Goal: Check status: Verify the current state of an ongoing process or item

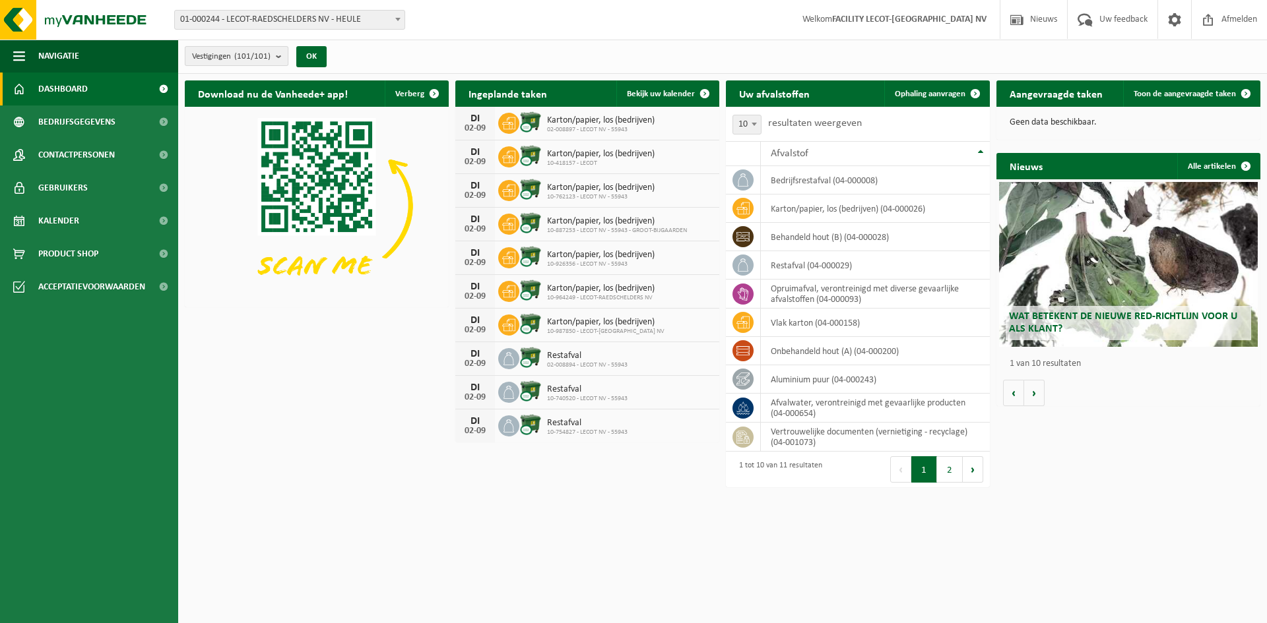
click at [243, 58] on count "(101/101)" at bounding box center [252, 56] width 36 height 9
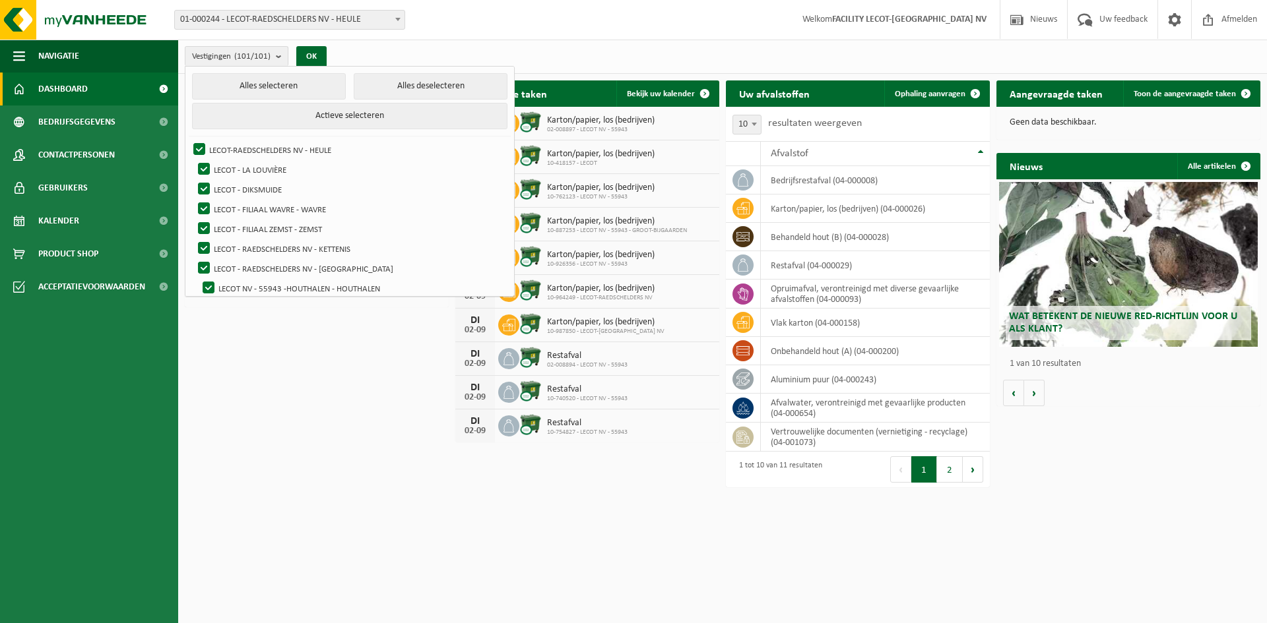
click at [371, 45] on div "Vestigingen (101/101) Alles selecteren Alles deselecteren Actieve selecteren LE…" at bounding box center [722, 57] width 1088 height 34
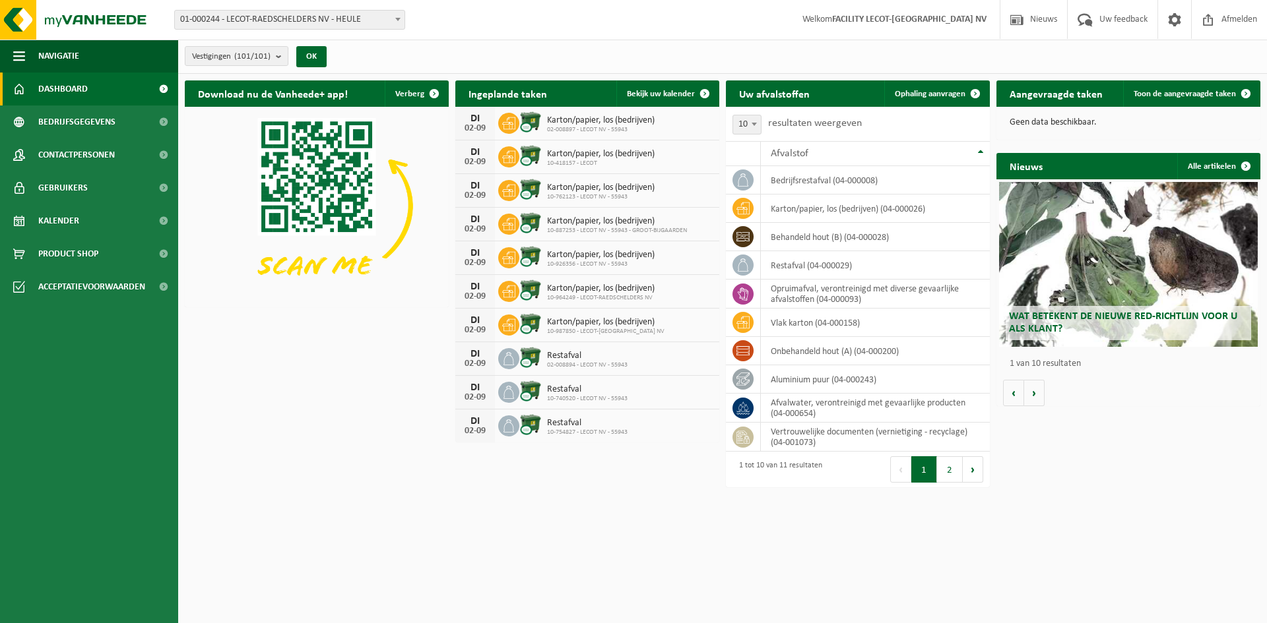
click at [365, 19] on span "01-000244 - LECOT-RAEDSCHELDERS NV - HEULE" at bounding box center [290, 20] width 230 height 18
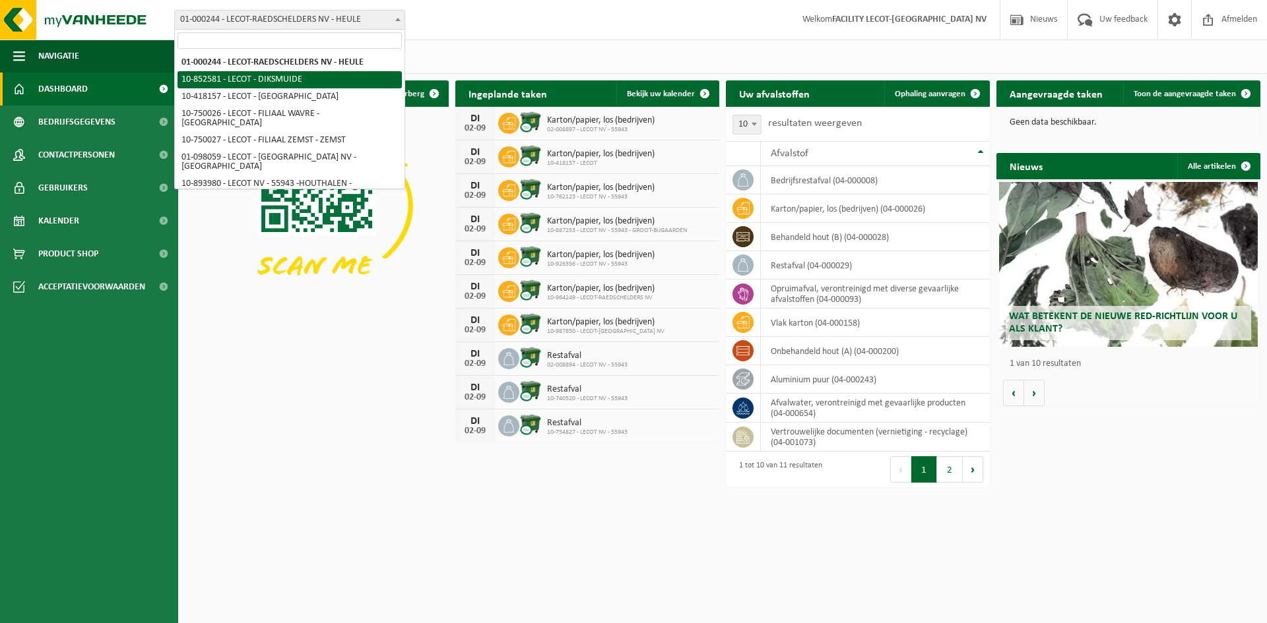
select select "97185"
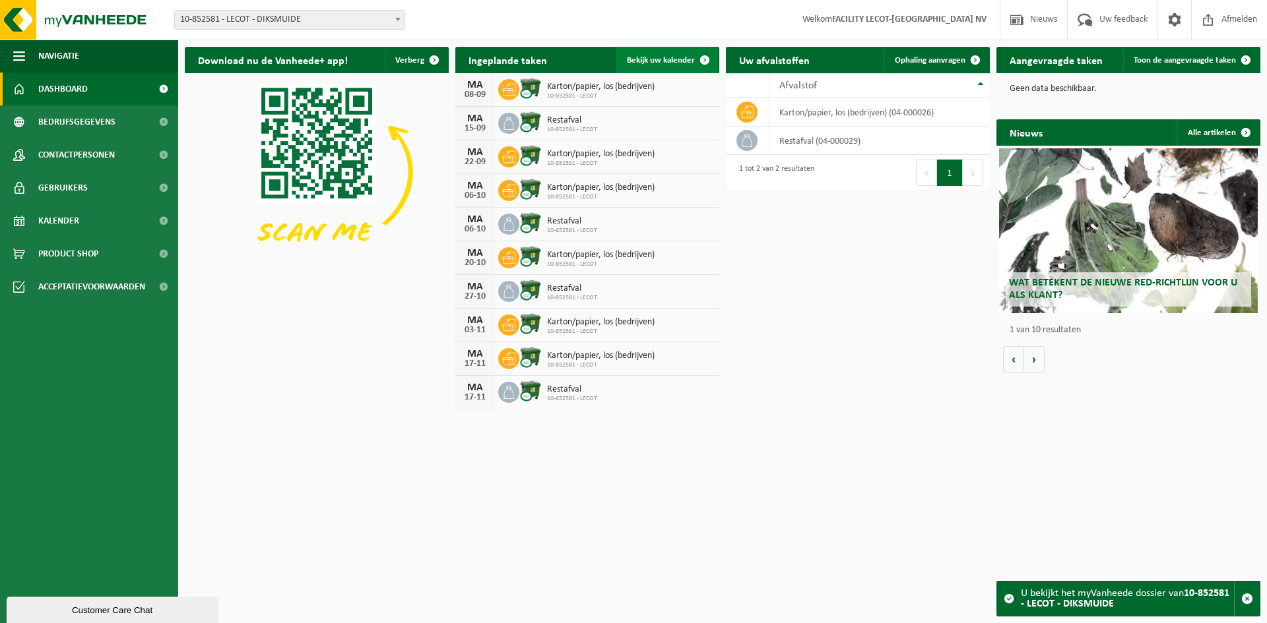
click at [675, 56] on span "Bekijk uw kalender" at bounding box center [661, 60] width 68 height 9
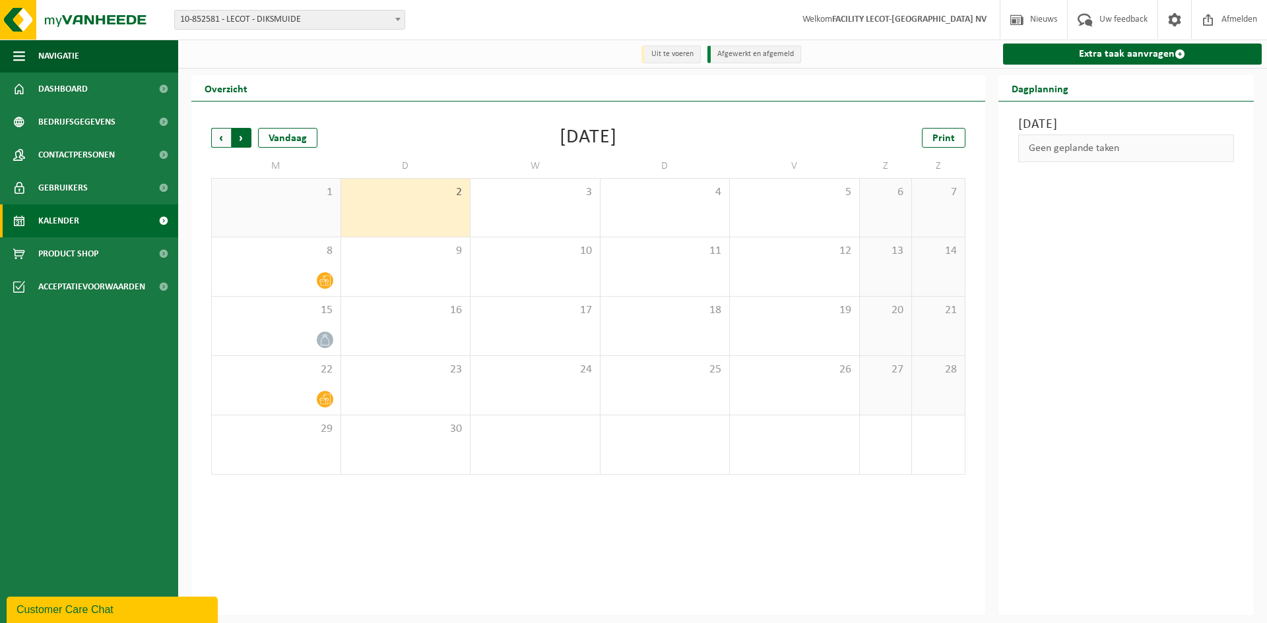
click at [216, 140] on span "Vorige" at bounding box center [221, 138] width 20 height 20
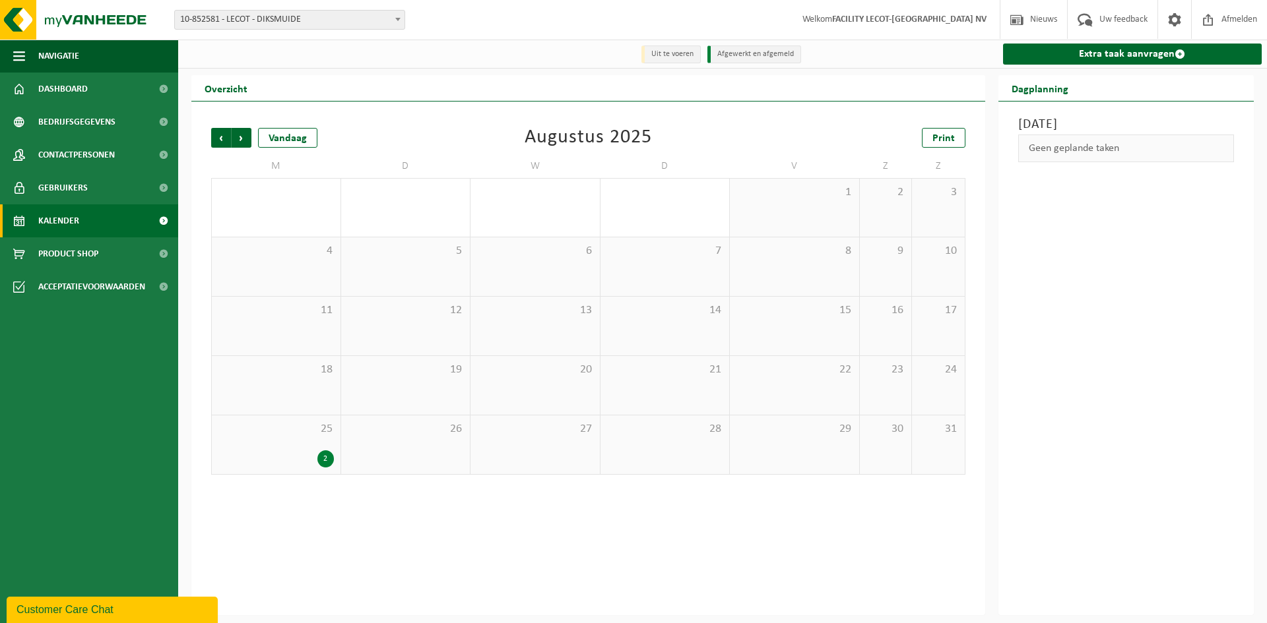
click at [313, 394] on div "18" at bounding box center [276, 385] width 129 height 59
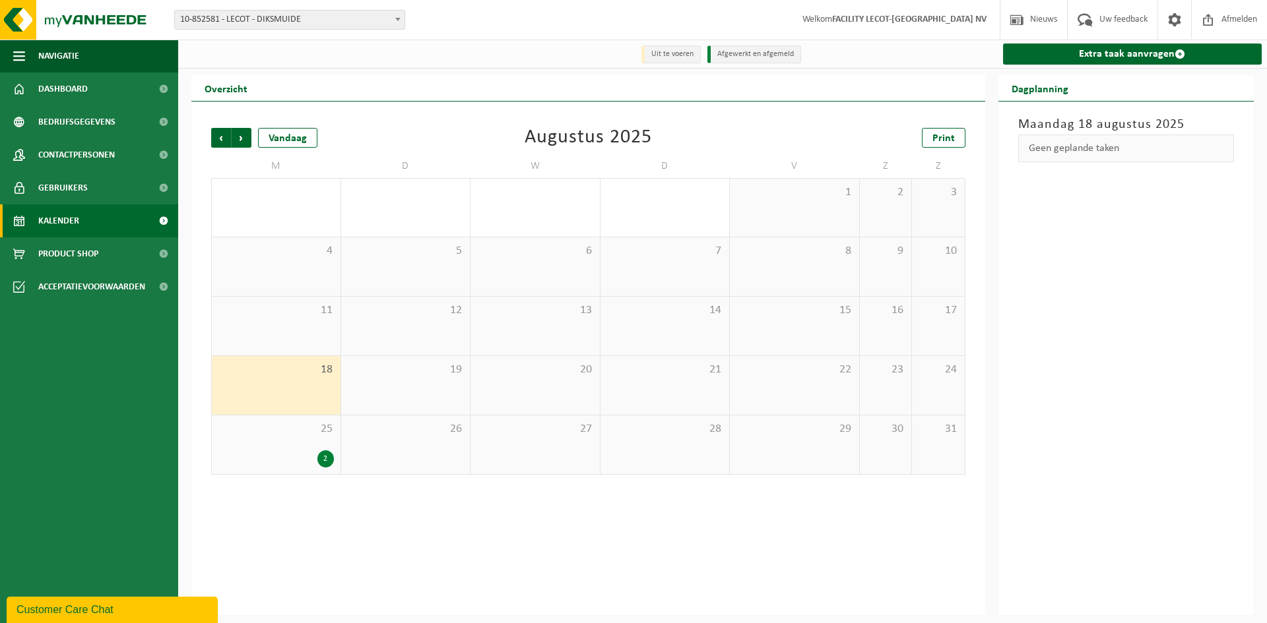
click at [425, 502] on div "Vorige Volgende Vandaag Augustus 2025 Print M D W D V Z Z 28 29 30 31 1 2 3 4 5…" at bounding box center [588, 359] width 794 height 514
click at [323, 458] on div "2" at bounding box center [325, 459] width 16 height 17
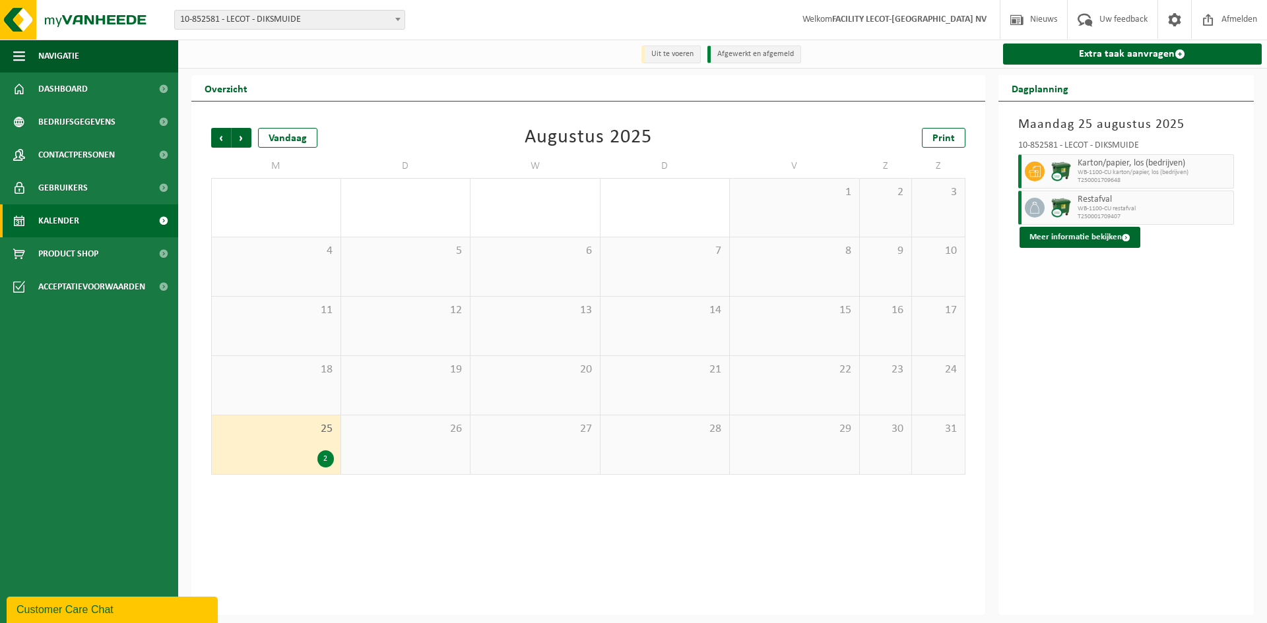
click at [470, 536] on div "Vorige Volgende Vandaag Augustus 2025 Print M D W D V Z Z 28 29 30 31 1 2 3 4 5…" at bounding box center [588, 359] width 794 height 514
click at [270, 286] on div "4" at bounding box center [276, 266] width 129 height 59
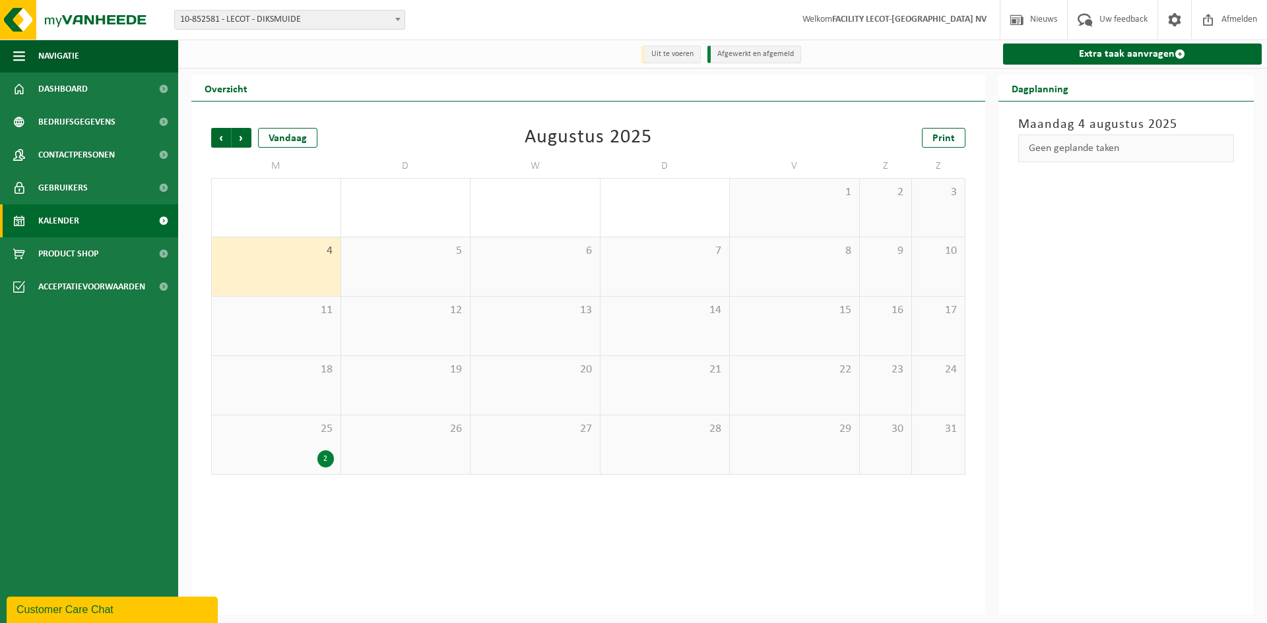
click at [294, 336] on div "11" at bounding box center [276, 326] width 129 height 59
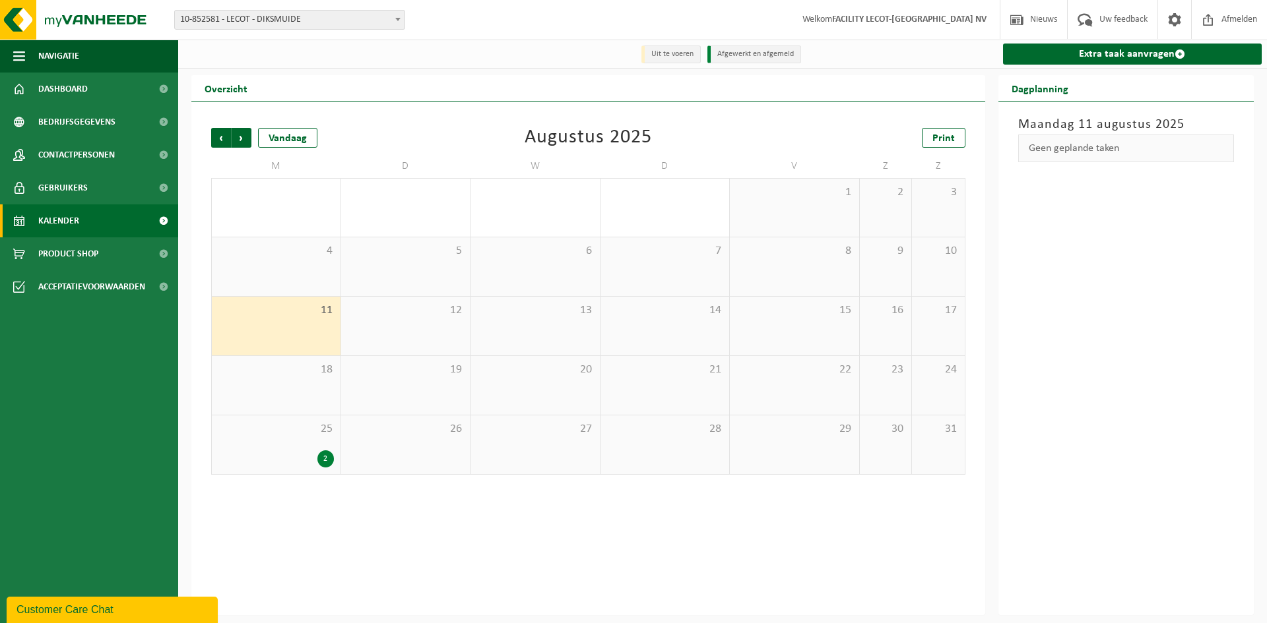
click at [321, 459] on div "2" at bounding box center [325, 459] width 16 height 17
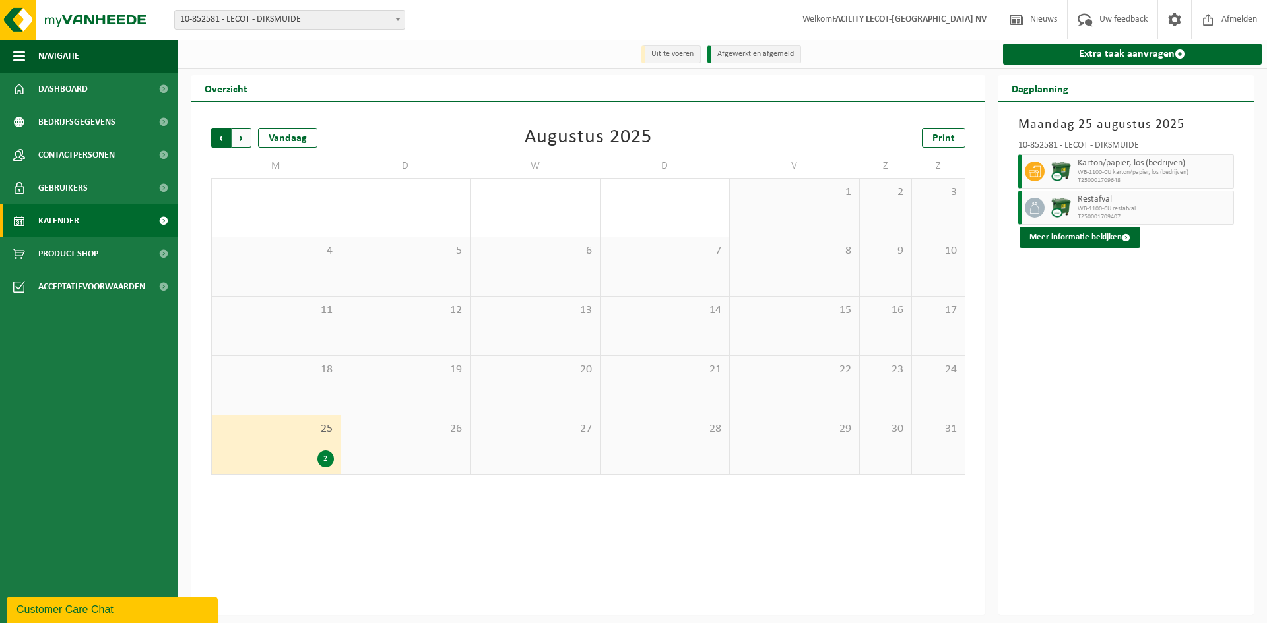
click at [240, 137] on span "Volgende" at bounding box center [242, 138] width 20 height 20
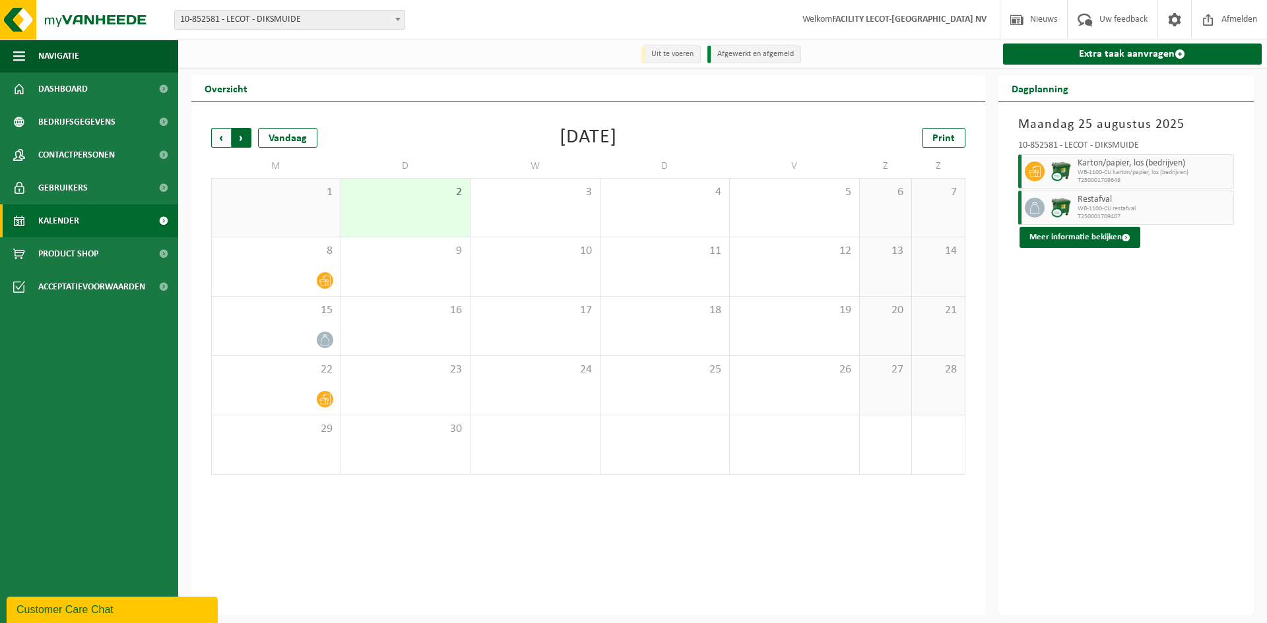
click at [220, 141] on span "Vorige" at bounding box center [221, 138] width 20 height 20
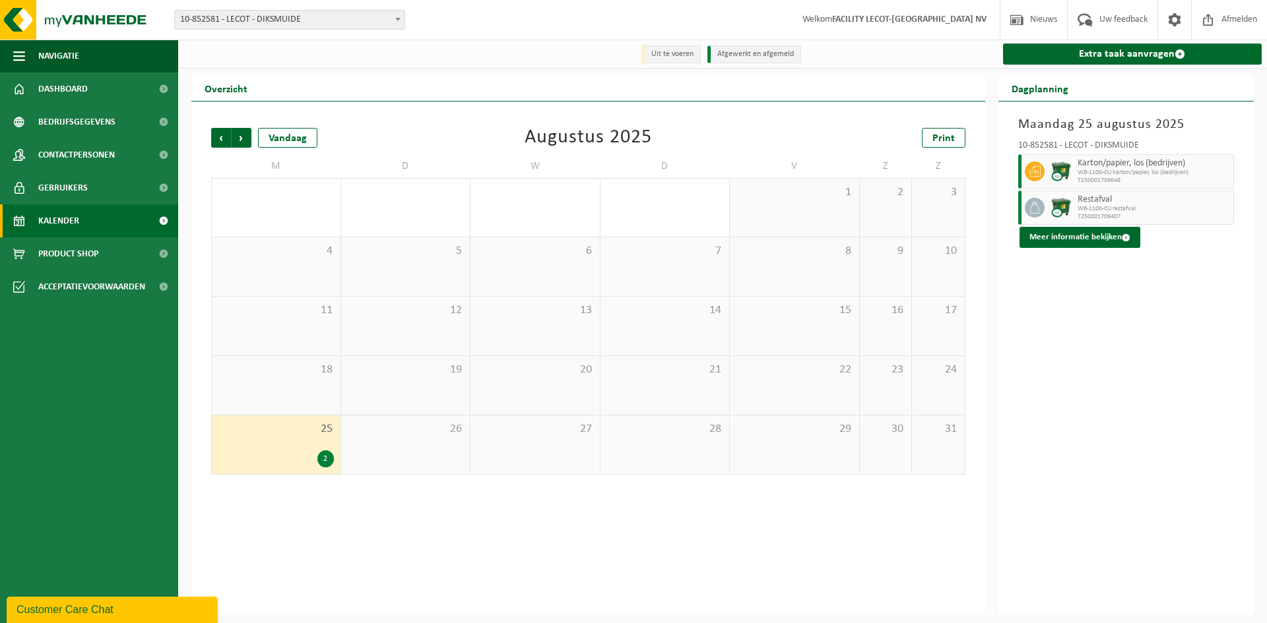
click at [300, 387] on div "18" at bounding box center [276, 385] width 129 height 59
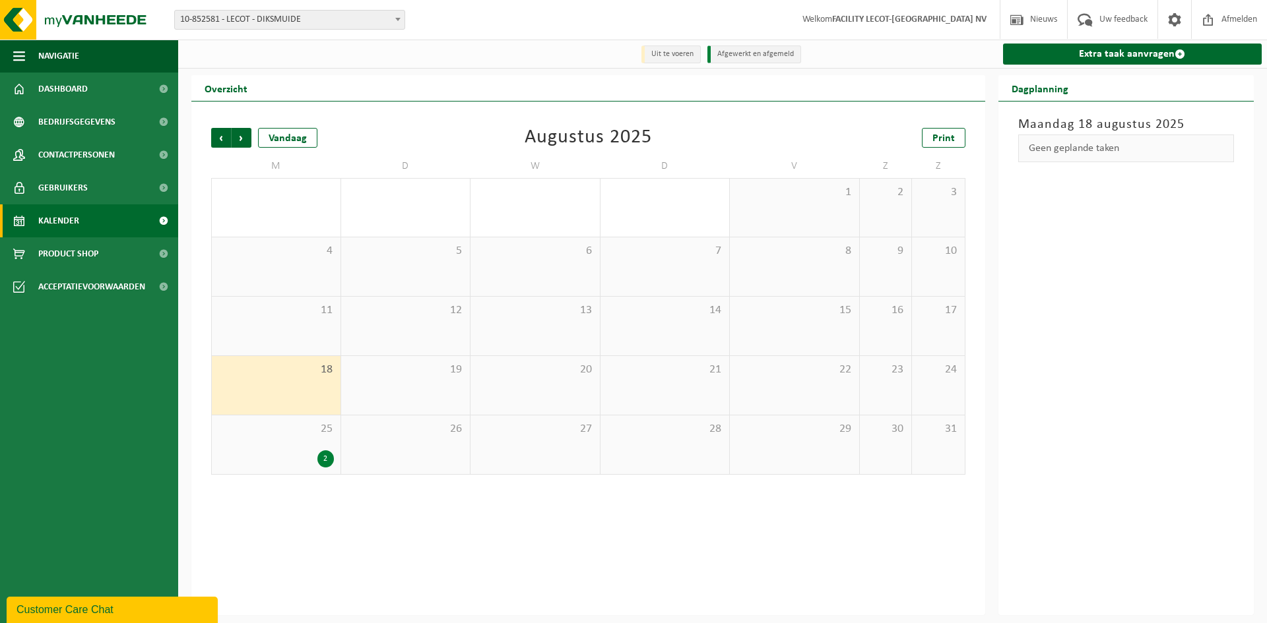
click at [324, 461] on div "2" at bounding box center [325, 459] width 16 height 17
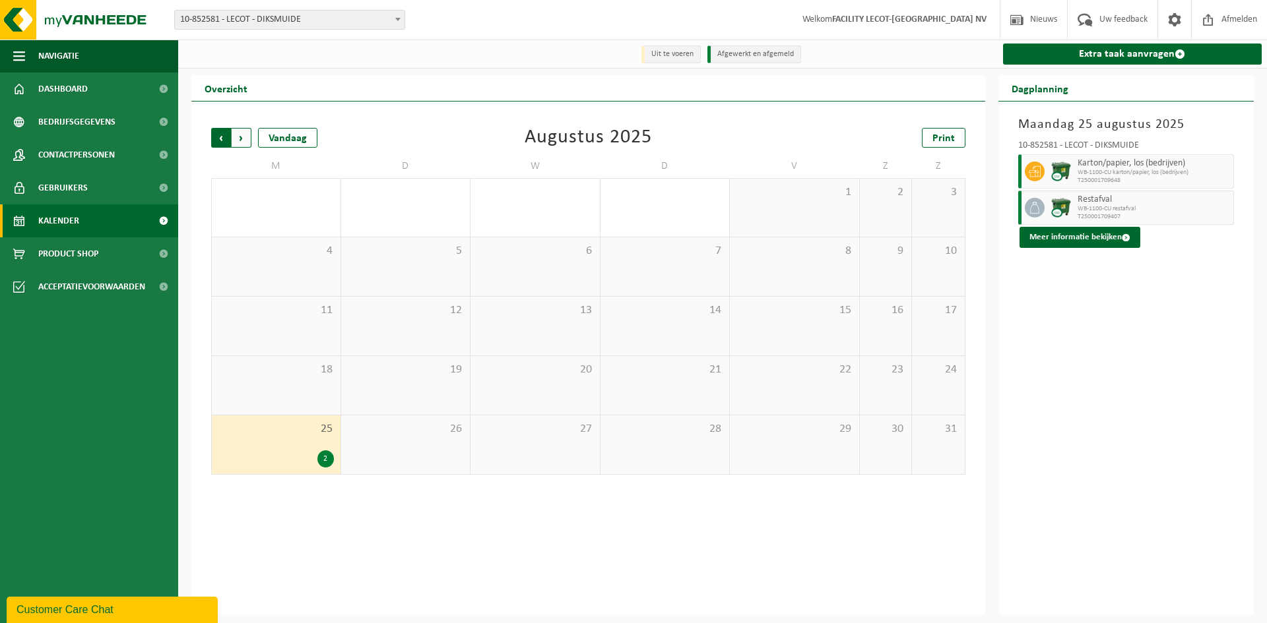
click at [240, 139] on span "Volgende" at bounding box center [242, 138] width 20 height 20
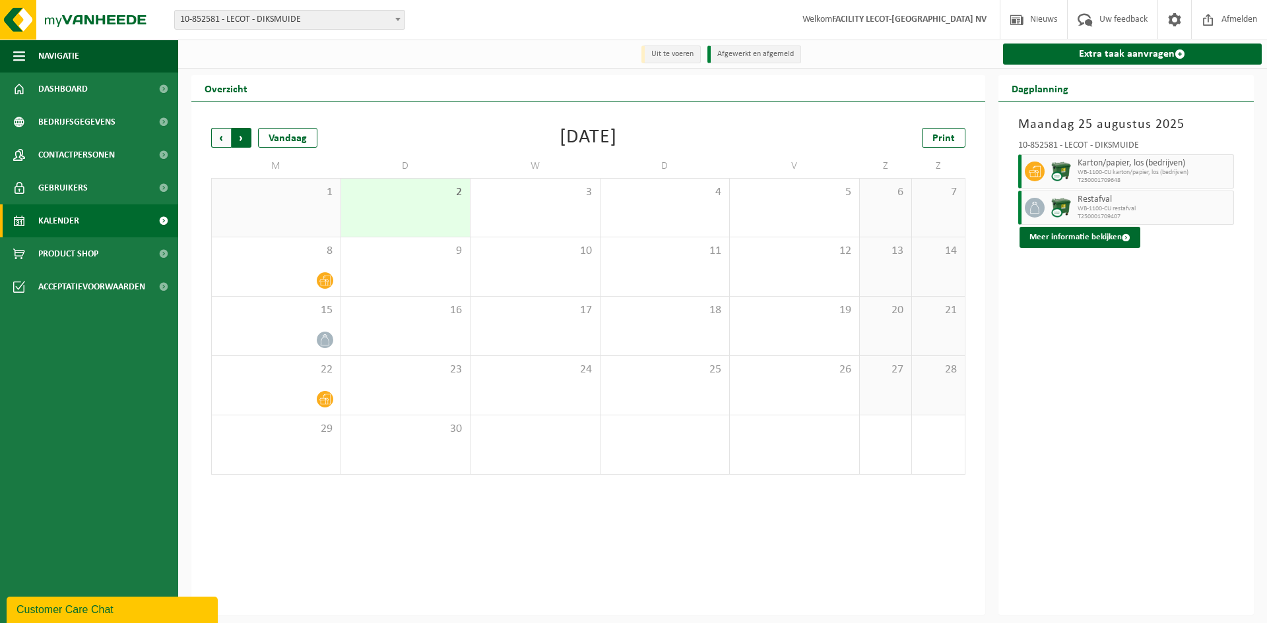
click at [217, 136] on span "Vorige" at bounding box center [221, 138] width 20 height 20
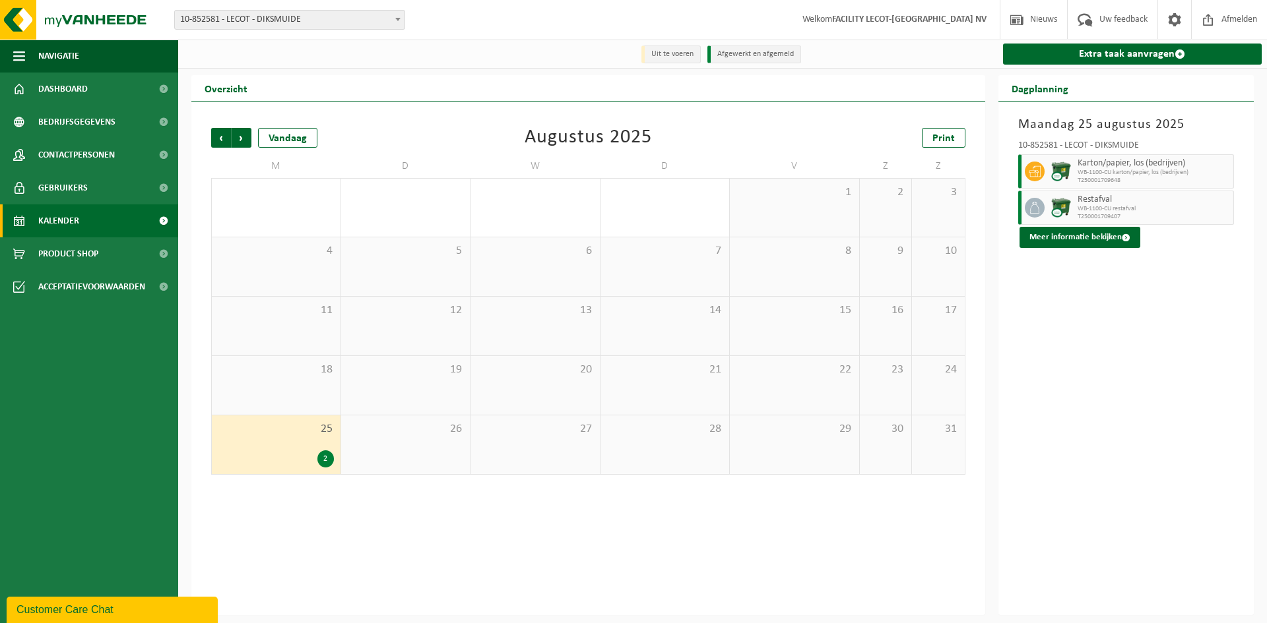
click at [323, 482] on div "Vorige Volgende Vandaag Augustus 2025 Print M D W D V Z Z 28 29 30 31 1 2 3 4 5…" at bounding box center [587, 301] width 767 height 373
click at [236, 144] on span "Volgende" at bounding box center [242, 138] width 20 height 20
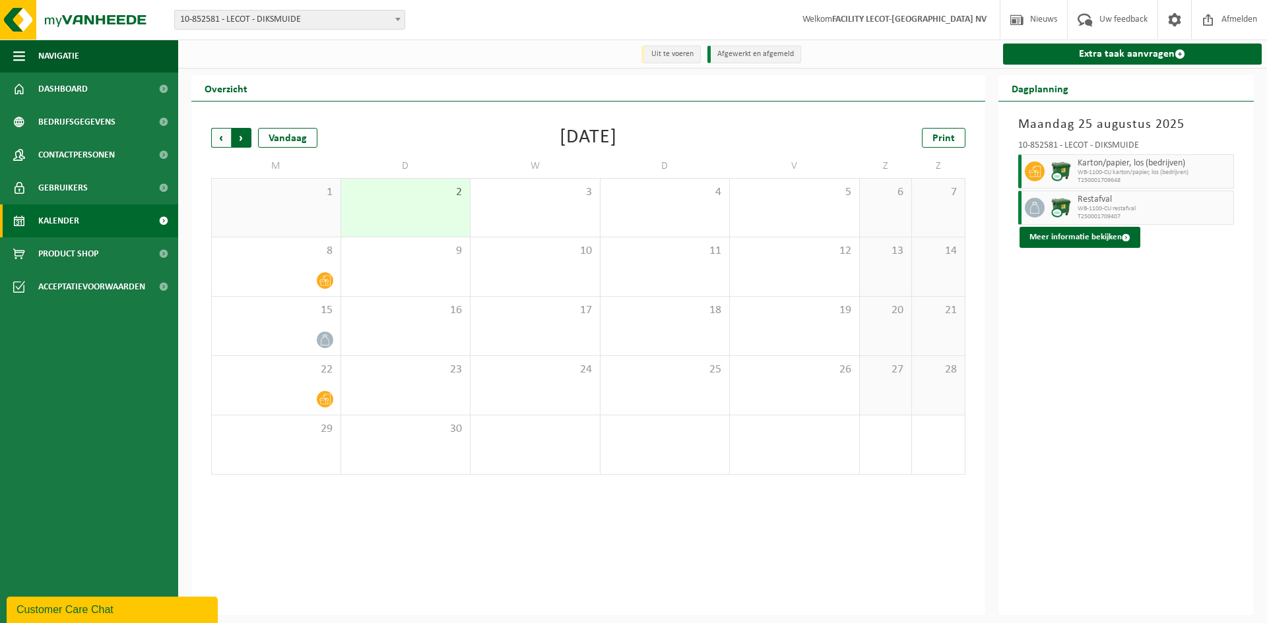
click at [224, 133] on span "Vorige" at bounding box center [221, 138] width 20 height 20
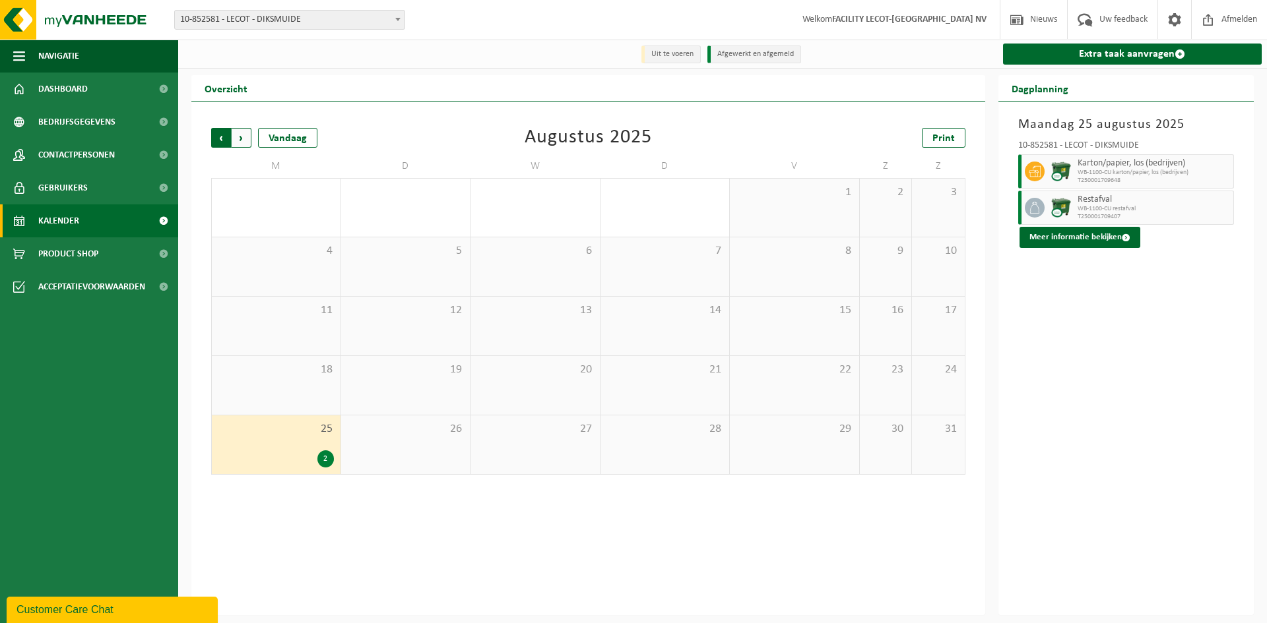
click at [245, 141] on span "Volgende" at bounding box center [242, 138] width 20 height 20
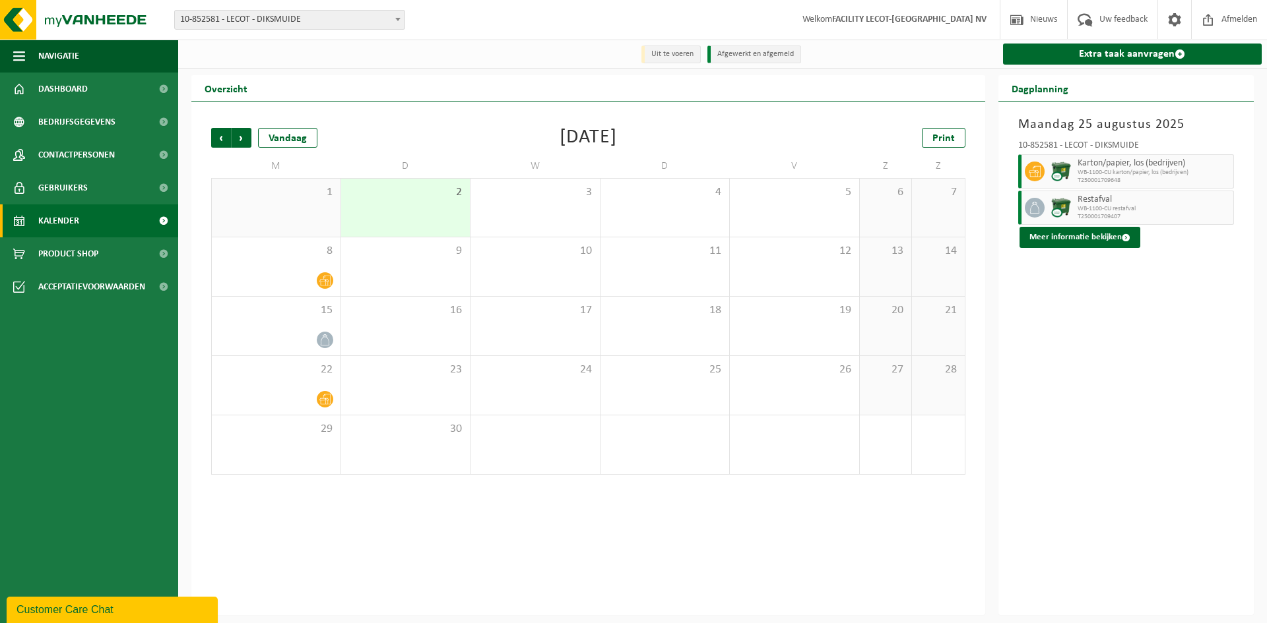
click at [245, 141] on span "Volgende" at bounding box center [242, 138] width 20 height 20
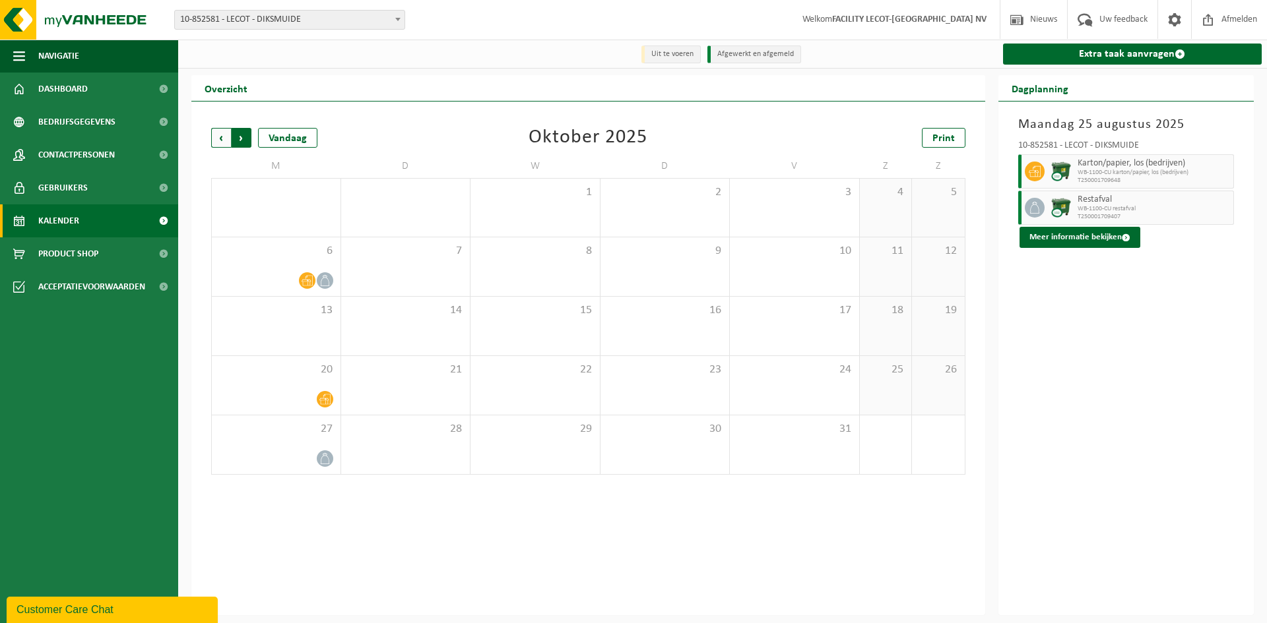
click at [214, 137] on span "Vorige" at bounding box center [221, 138] width 20 height 20
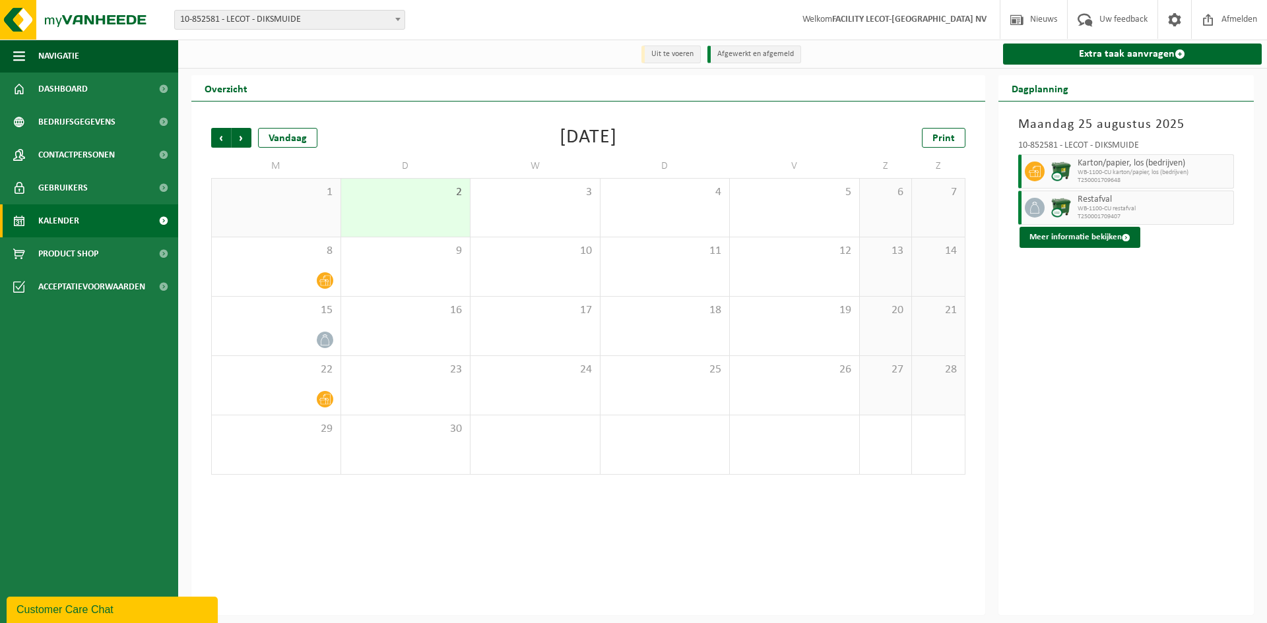
click at [377, 536] on div "Vorige Volgende Vandaag September 2025 Print M D W D V Z Z 1 2 3 4 5 6 7 8 9 10…" at bounding box center [588, 359] width 794 height 514
click at [240, 140] on span "Volgende" at bounding box center [242, 138] width 20 height 20
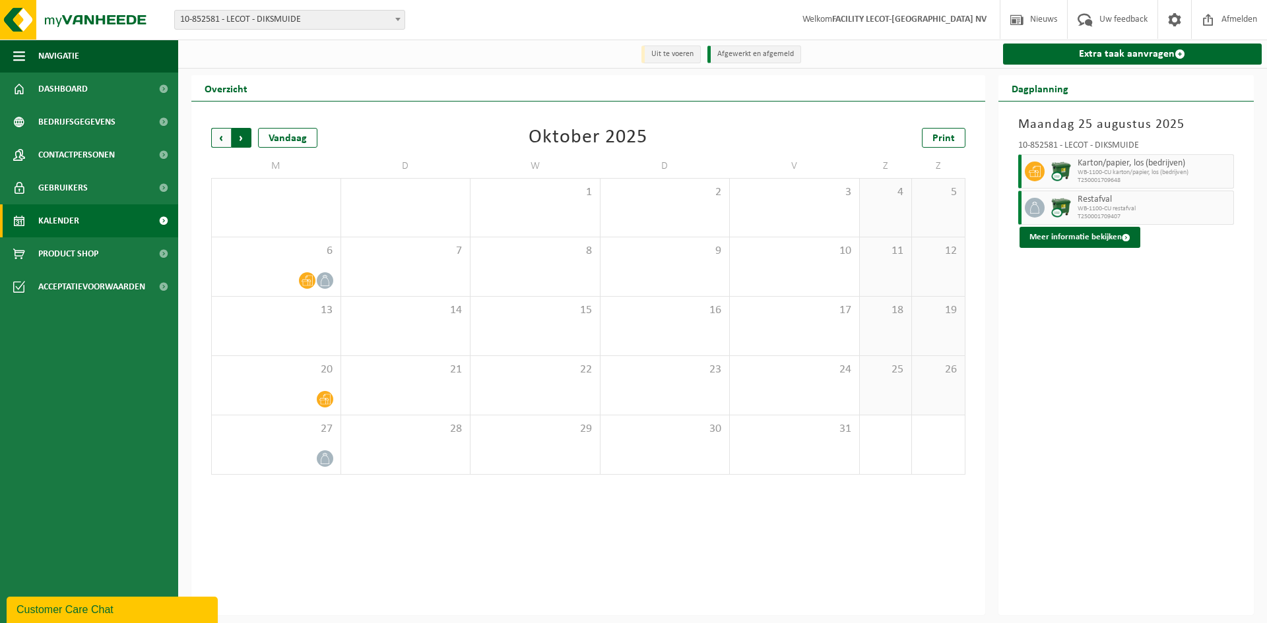
click at [218, 140] on span "Vorige" at bounding box center [221, 138] width 20 height 20
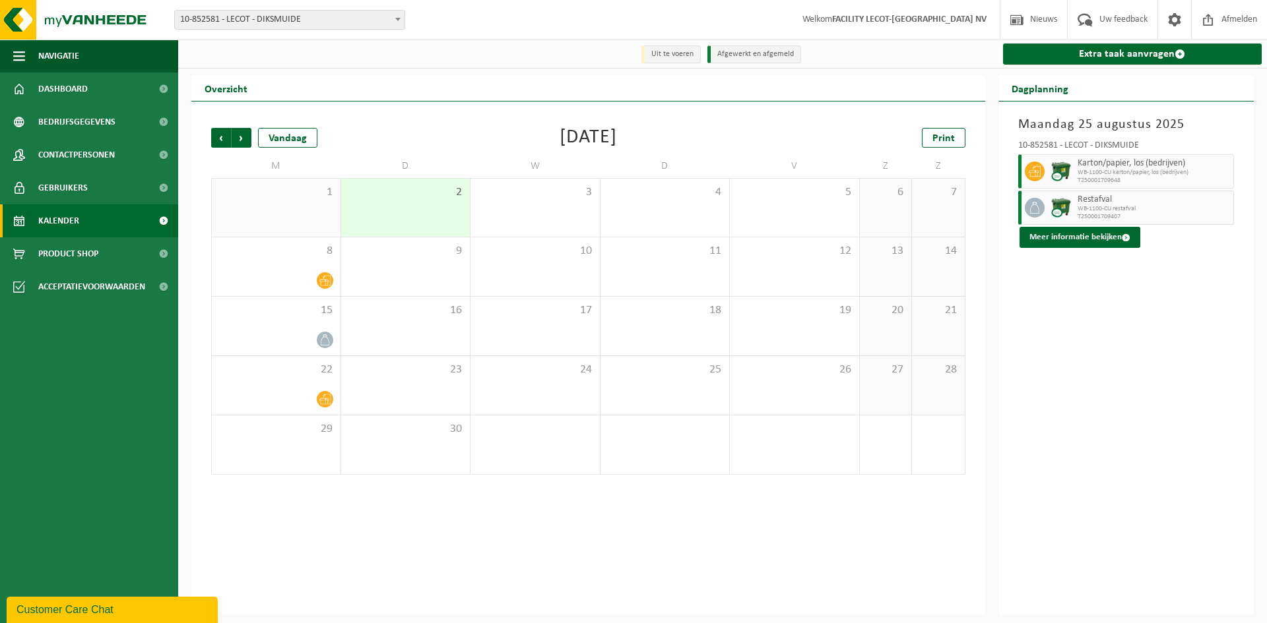
click at [329, 510] on div "Vorige Volgende Vandaag September 2025 Print M D W D V Z Z 1 2 3 4 5 6 7 8 9 10…" at bounding box center [588, 359] width 794 height 514
click at [502, 561] on div "Vorige Volgende Vandaag September 2025 Print M D W D V Z Z 1 2 3 4 5 6 7 8 9 10…" at bounding box center [588, 359] width 794 height 514
click at [224, 137] on span "Vorige" at bounding box center [221, 138] width 20 height 20
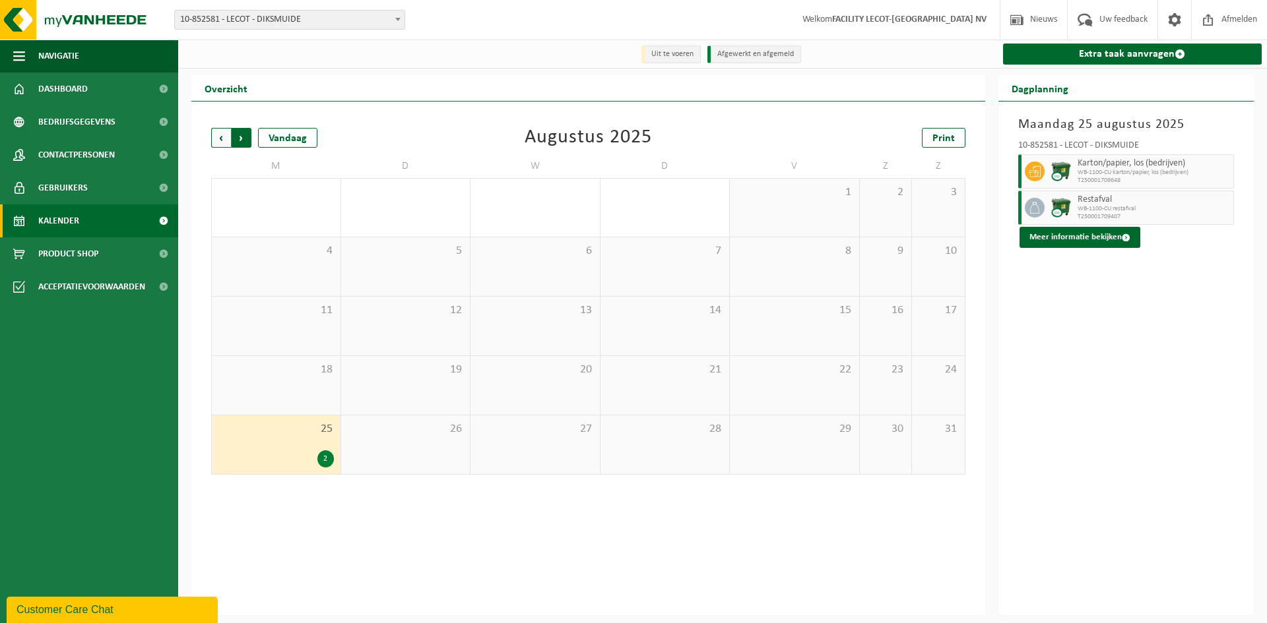
click at [224, 139] on span "Vorige" at bounding box center [221, 138] width 20 height 20
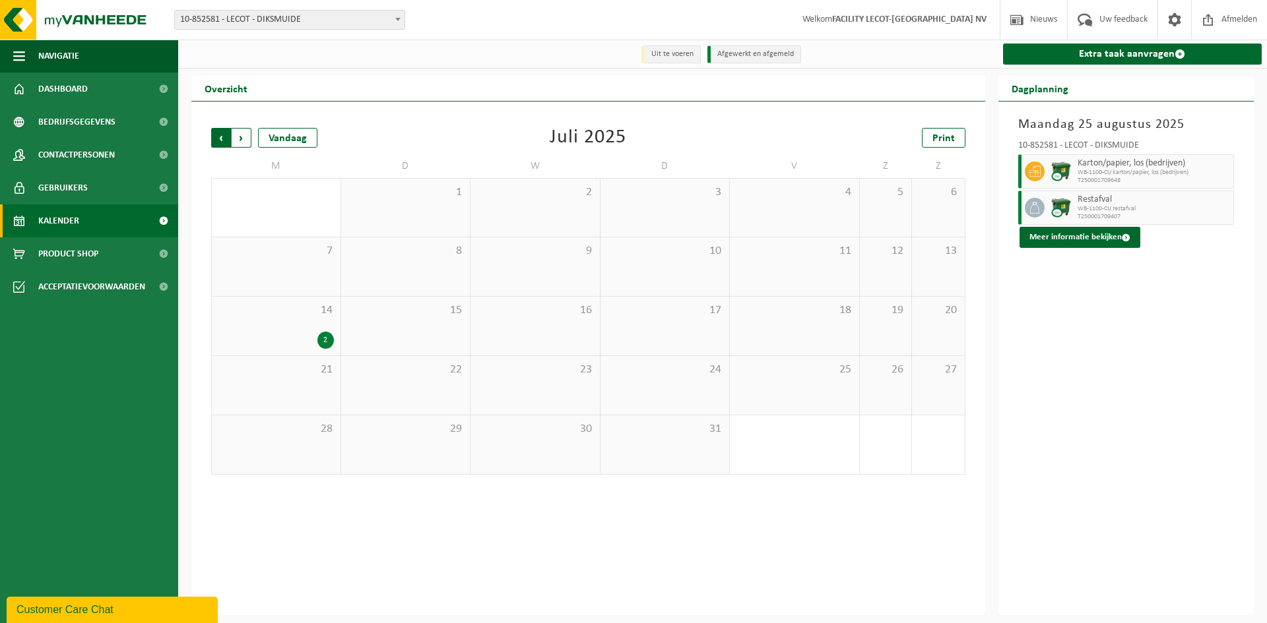
click at [239, 137] on span "Volgende" at bounding box center [242, 138] width 20 height 20
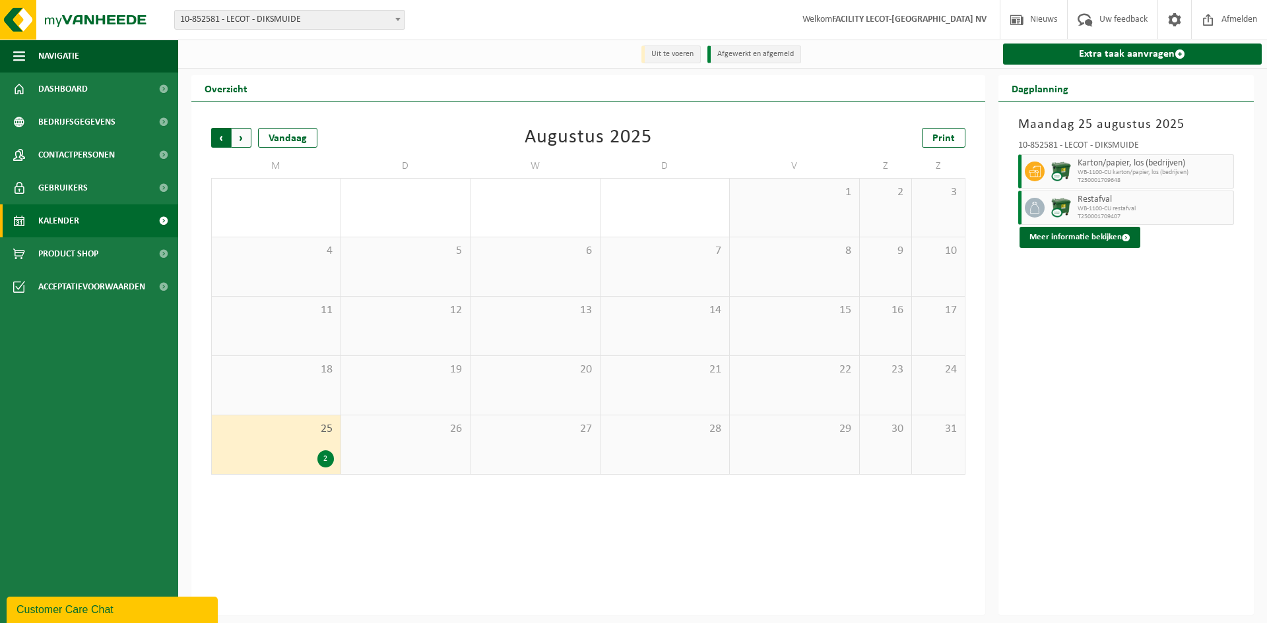
click at [246, 142] on span "Volgende" at bounding box center [242, 138] width 20 height 20
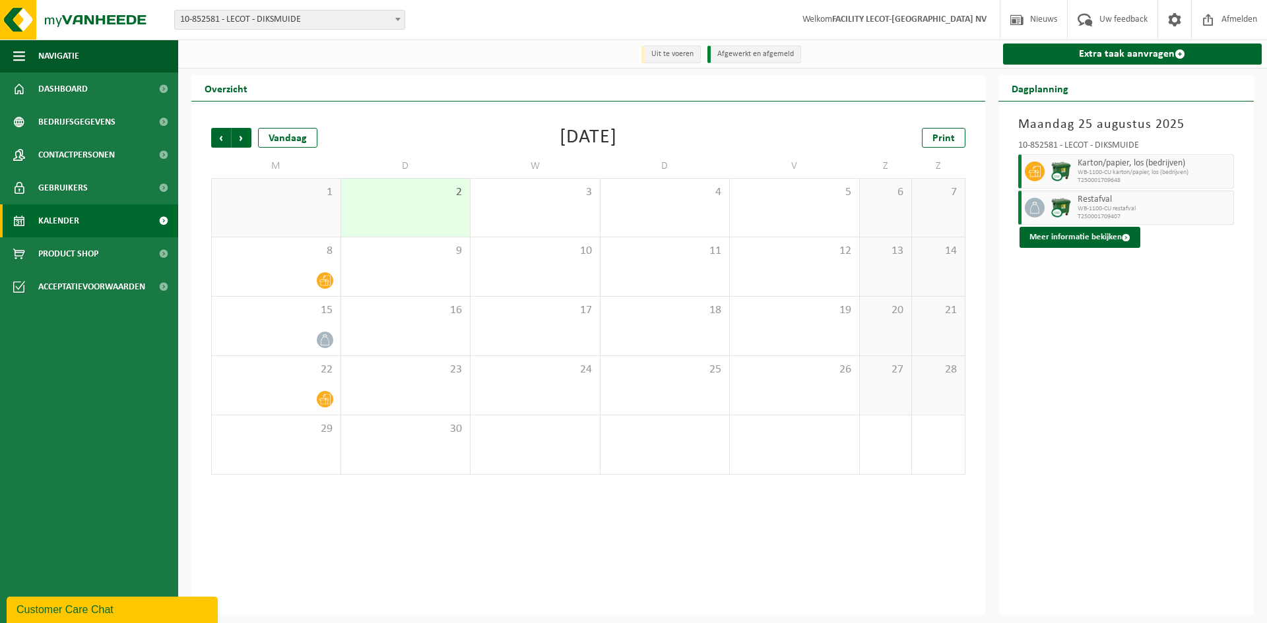
click at [368, 585] on div "Vorige Volgende Vandaag September 2025 Print M D W D V Z Z 1 2 3 4 5 6 7 8 9 10…" at bounding box center [588, 359] width 794 height 514
click at [219, 139] on span "Vorige" at bounding box center [221, 138] width 20 height 20
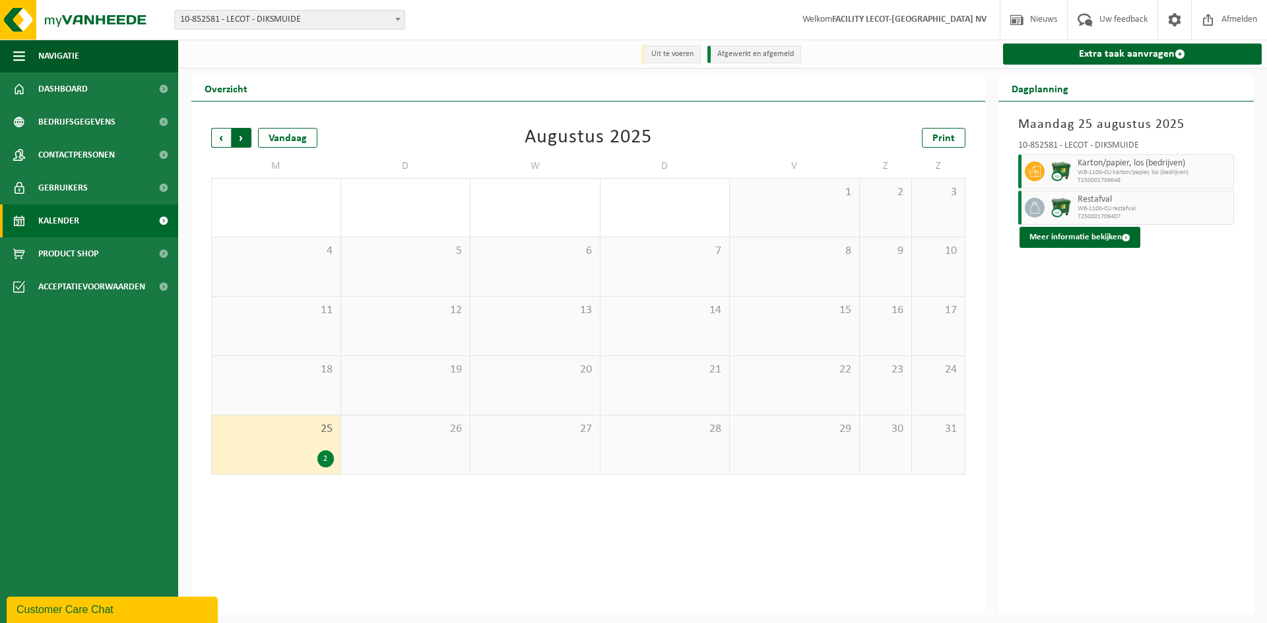
click at [217, 135] on span "Vorige" at bounding box center [221, 138] width 20 height 20
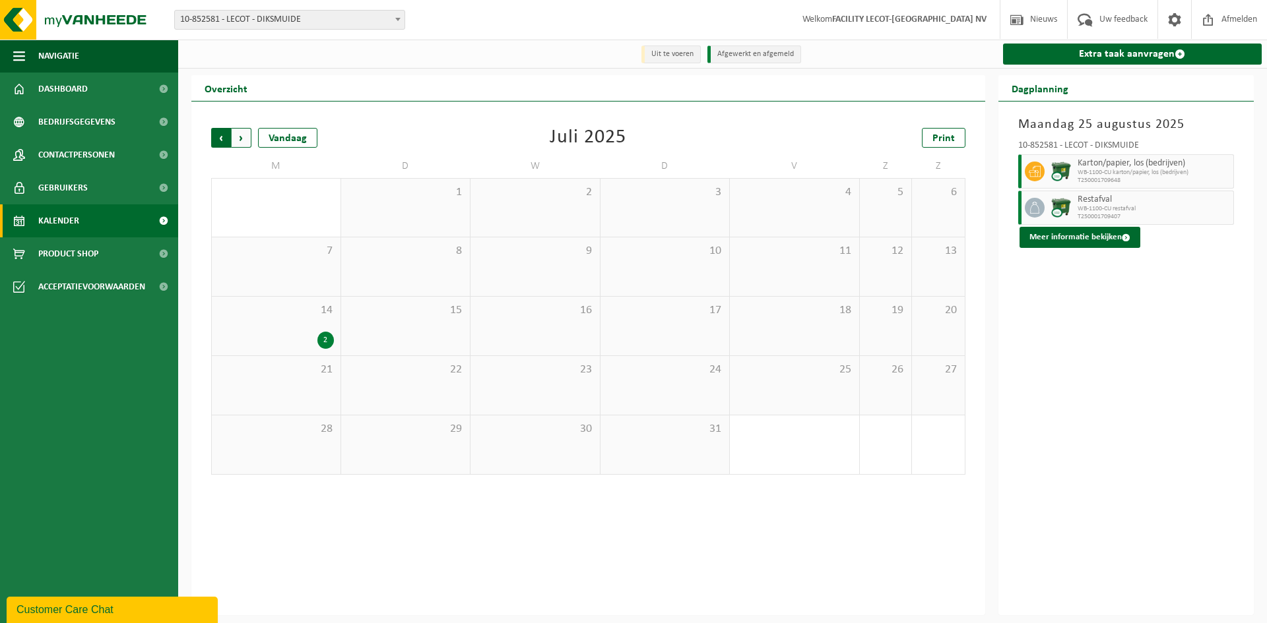
click at [245, 138] on span "Volgende" at bounding box center [242, 138] width 20 height 20
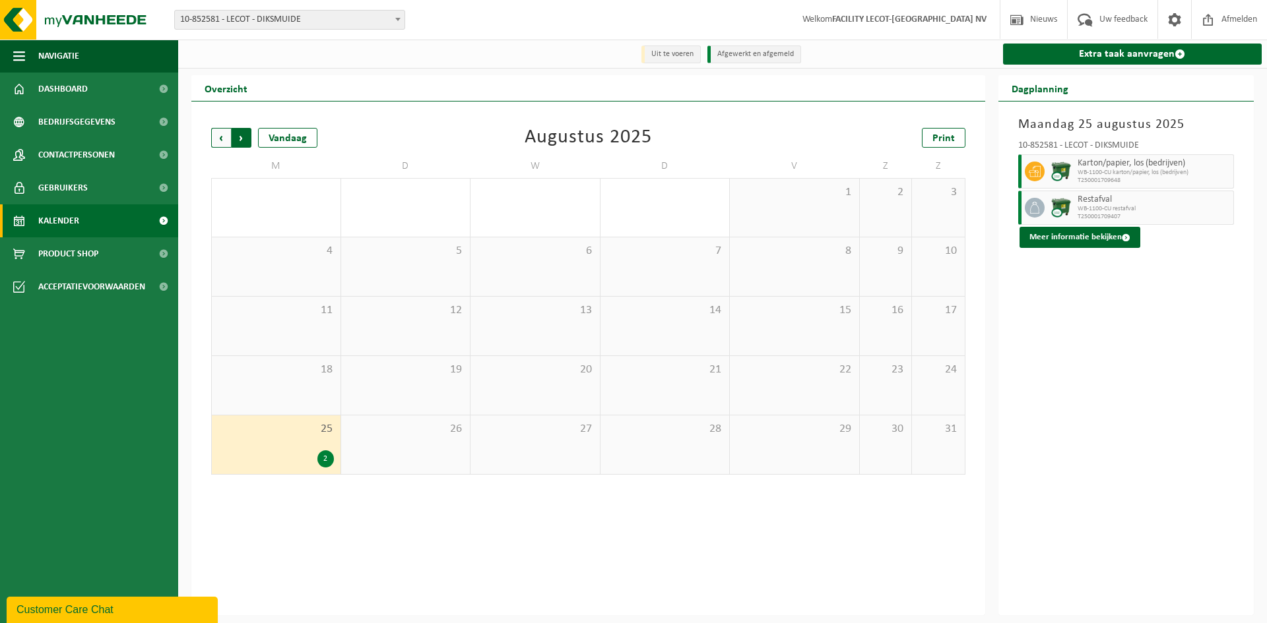
click at [215, 133] on span "Vorige" at bounding box center [221, 138] width 20 height 20
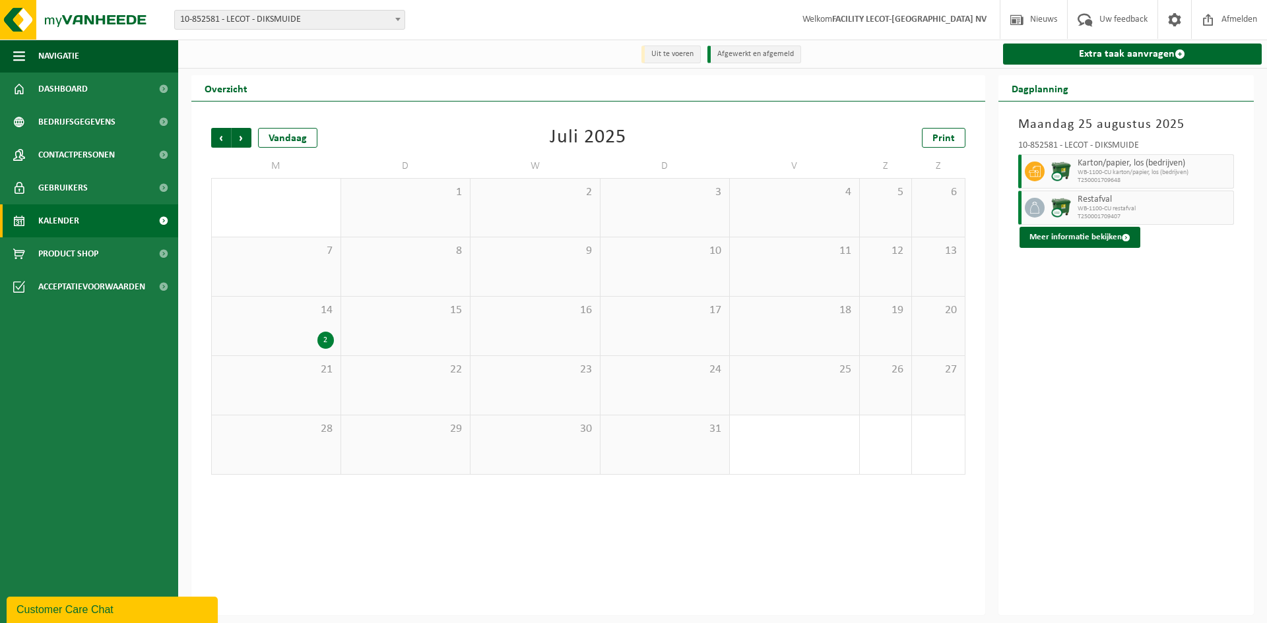
click at [313, 551] on div "Vorige Volgende Vandaag Juli 2025 Print M D W D V Z Z 30 1 1 2 3 4 5 6 7 8 9 10…" at bounding box center [588, 359] width 794 height 514
click at [241, 139] on span "Volgende" at bounding box center [242, 138] width 20 height 20
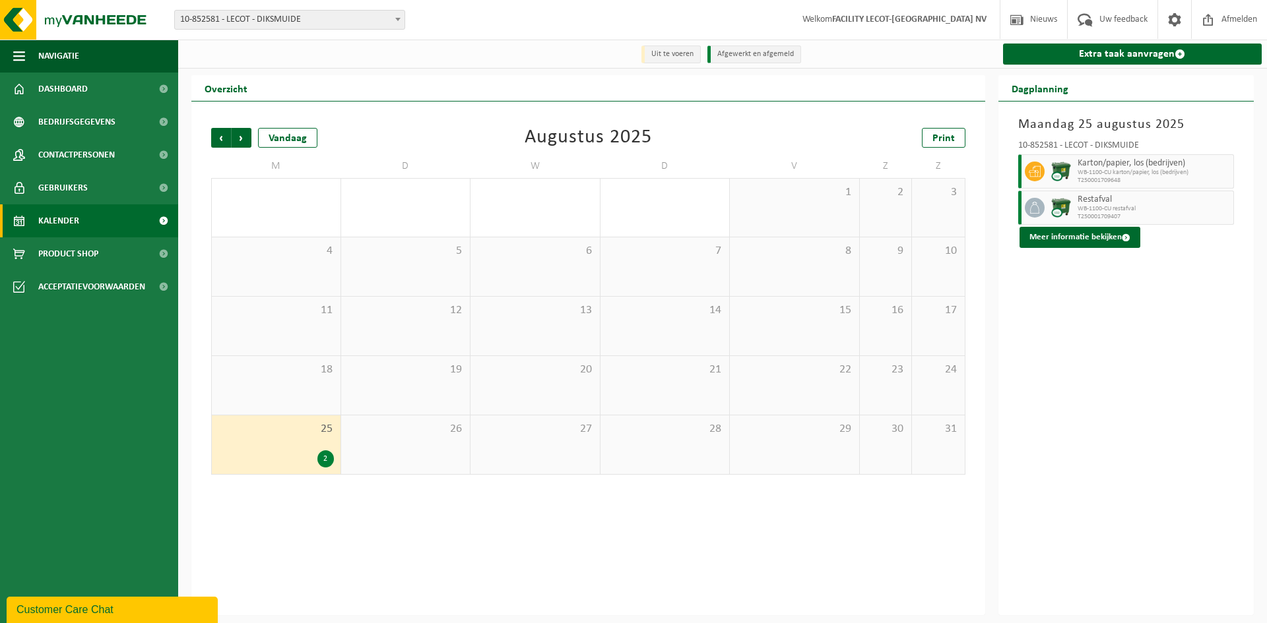
click at [241, 139] on span "Volgende" at bounding box center [242, 138] width 20 height 20
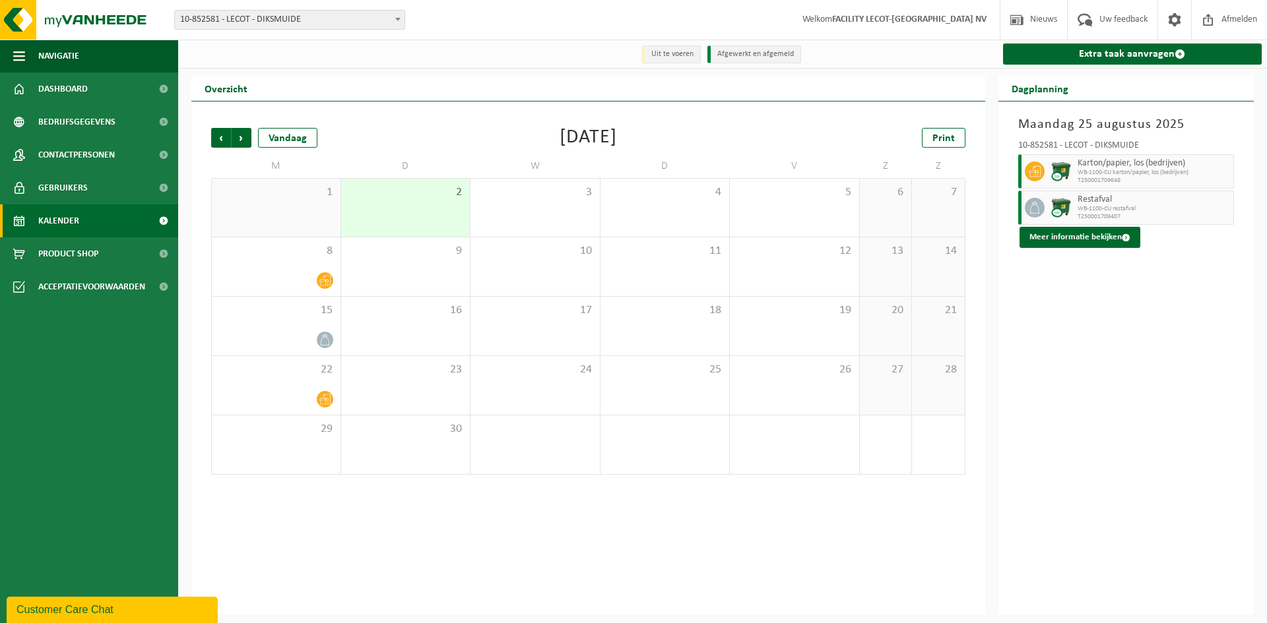
click at [462, 123] on div "Vorige Volgende Vandaag September 2025 Print M D W D V Z Z 1 2 3 4 5 6 7 8 9 10…" at bounding box center [587, 301] width 767 height 373
drag, startPoint x: 469, startPoint y: 113, endPoint x: 449, endPoint y: 111, distance: 19.9
click at [469, 113] on div "Vorige Volgende Vandaag September 2025 Print M D W D V Z Z 1 2 3 4 5 6 7 8 9 10…" at bounding box center [588, 359] width 794 height 514
click at [223, 137] on span "Vorige" at bounding box center [221, 138] width 20 height 20
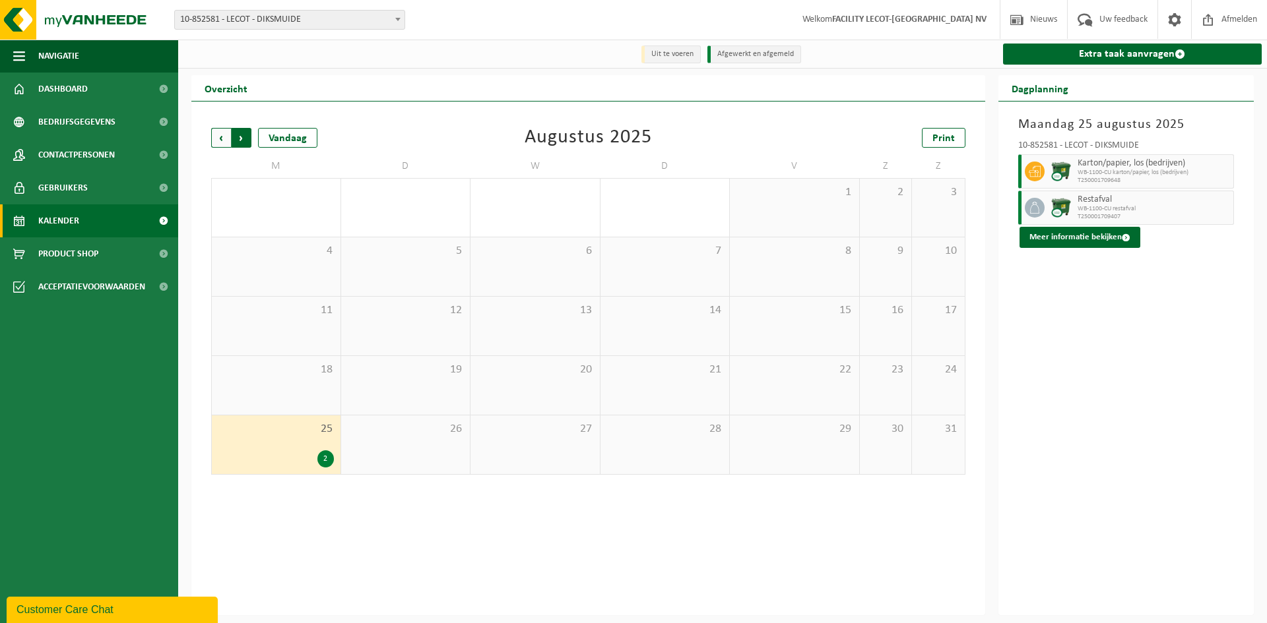
click at [216, 135] on span "Vorige" at bounding box center [221, 138] width 20 height 20
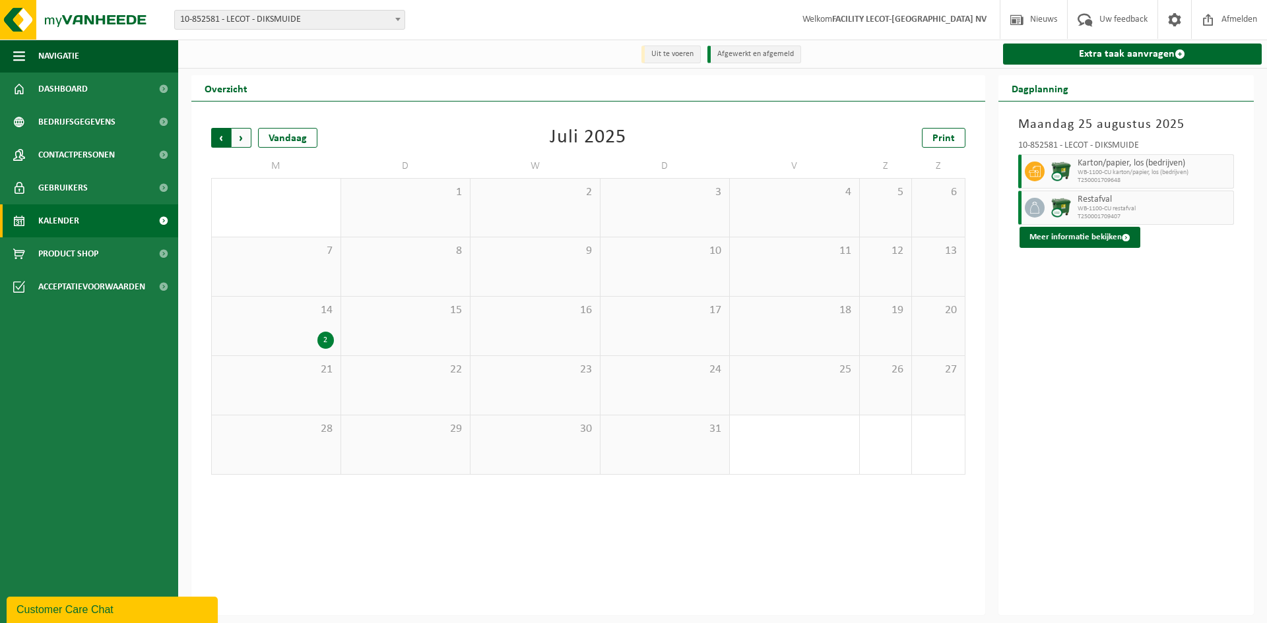
click at [241, 141] on span "Volgende" at bounding box center [242, 138] width 20 height 20
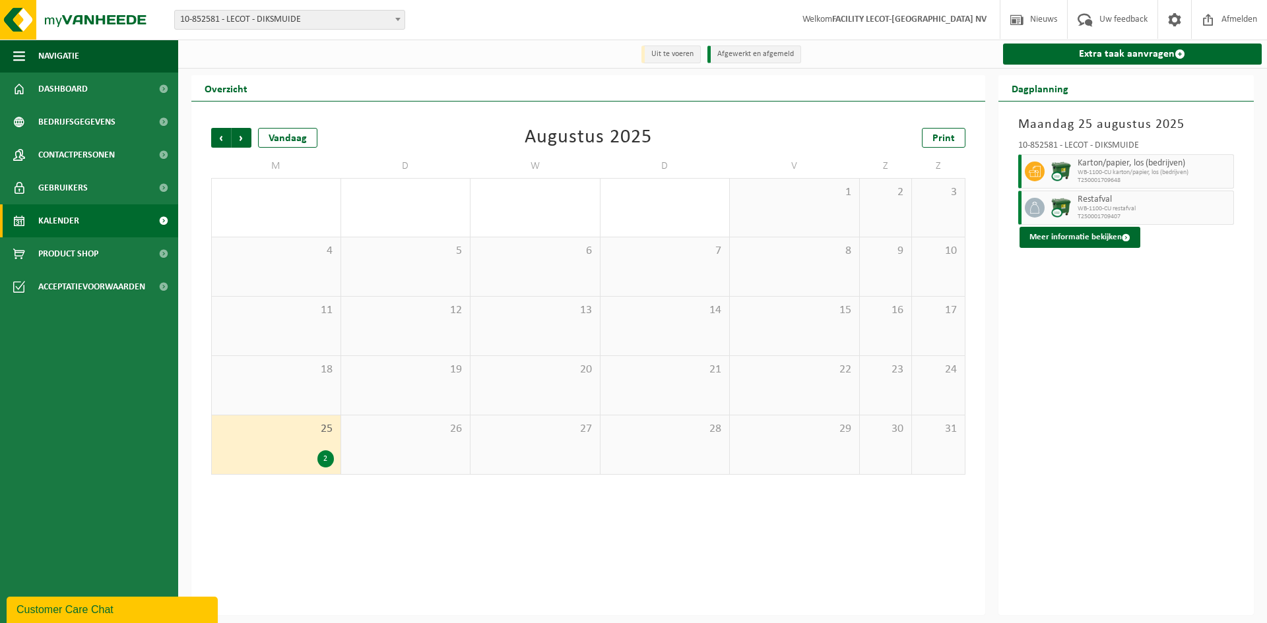
click at [772, 128] on div "Vorige Volgende Vandaag Augustus 2025 Print M D W D V Z Z 28 29 30 31 1 2 3 4 5…" at bounding box center [587, 301] width 767 height 373
